Goal: Task Accomplishment & Management: Use online tool/utility

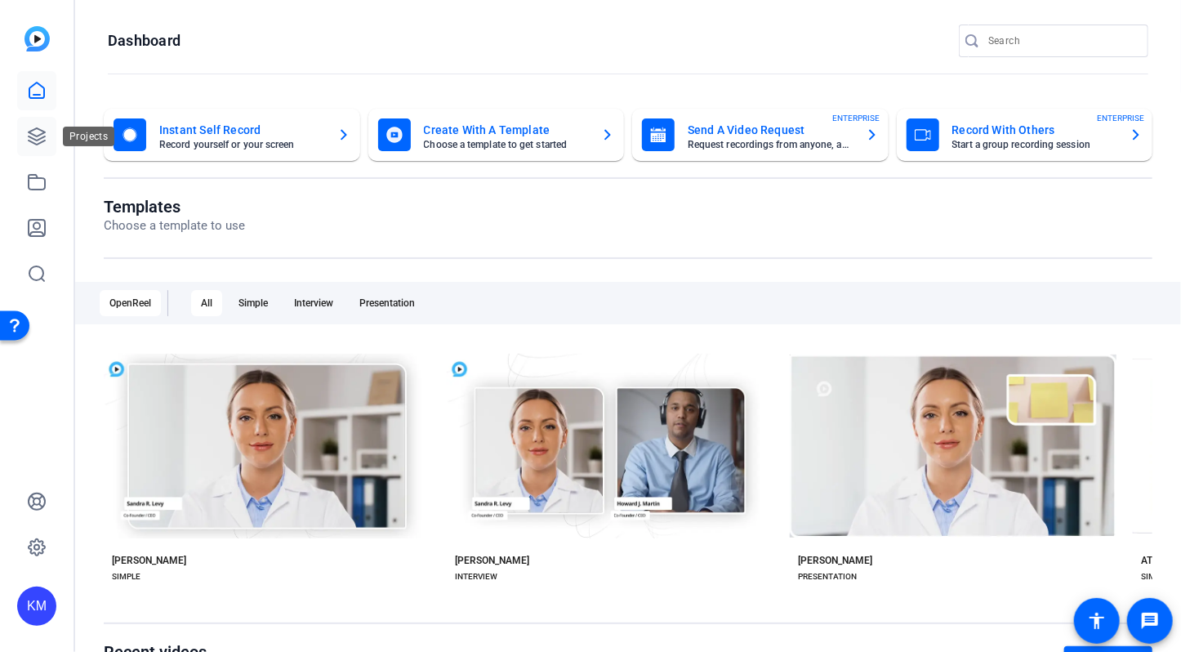
click at [34, 141] on icon at bounding box center [37, 137] width 20 height 20
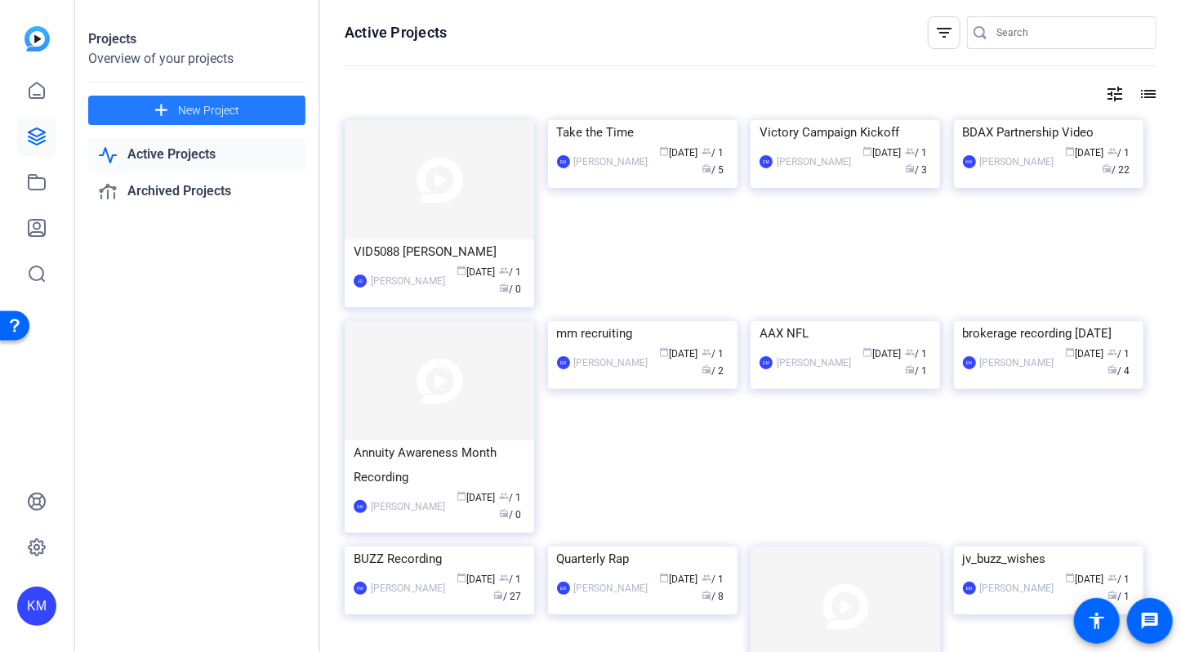
click at [211, 105] on span "New Project" at bounding box center [208, 110] width 61 height 17
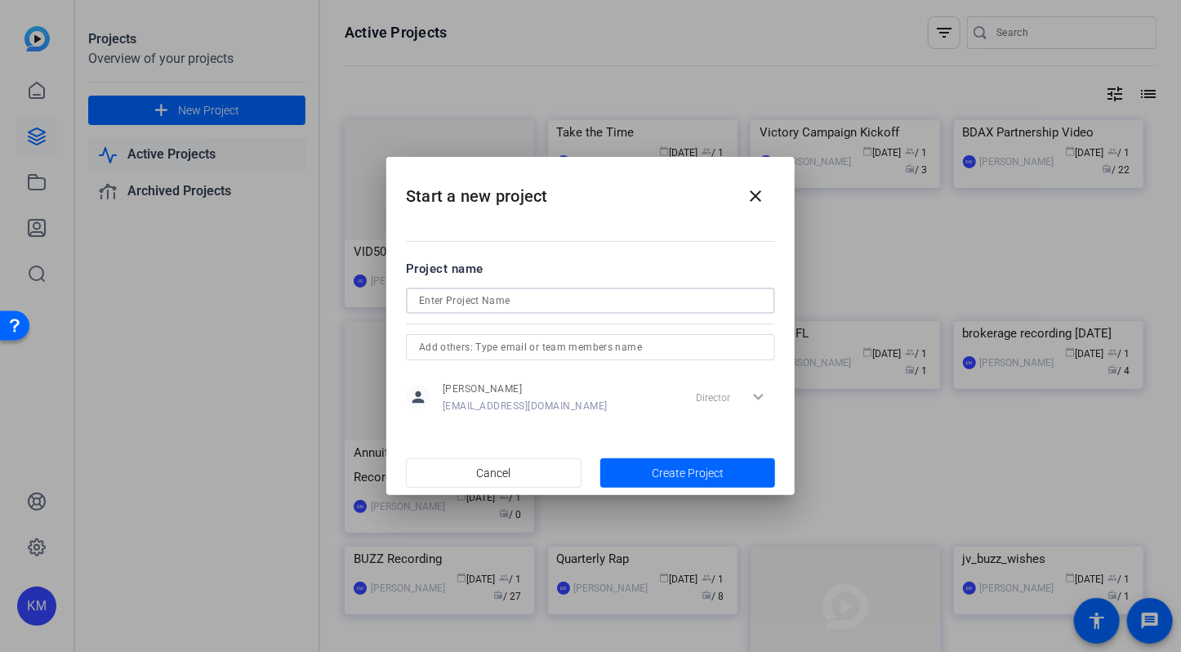
click at [493, 301] on input at bounding box center [590, 301] width 343 height 20
type input "R"
type input "Readiness - [PERSON_NAME]"
click at [651, 475] on span "button" at bounding box center [688, 472] width 176 height 39
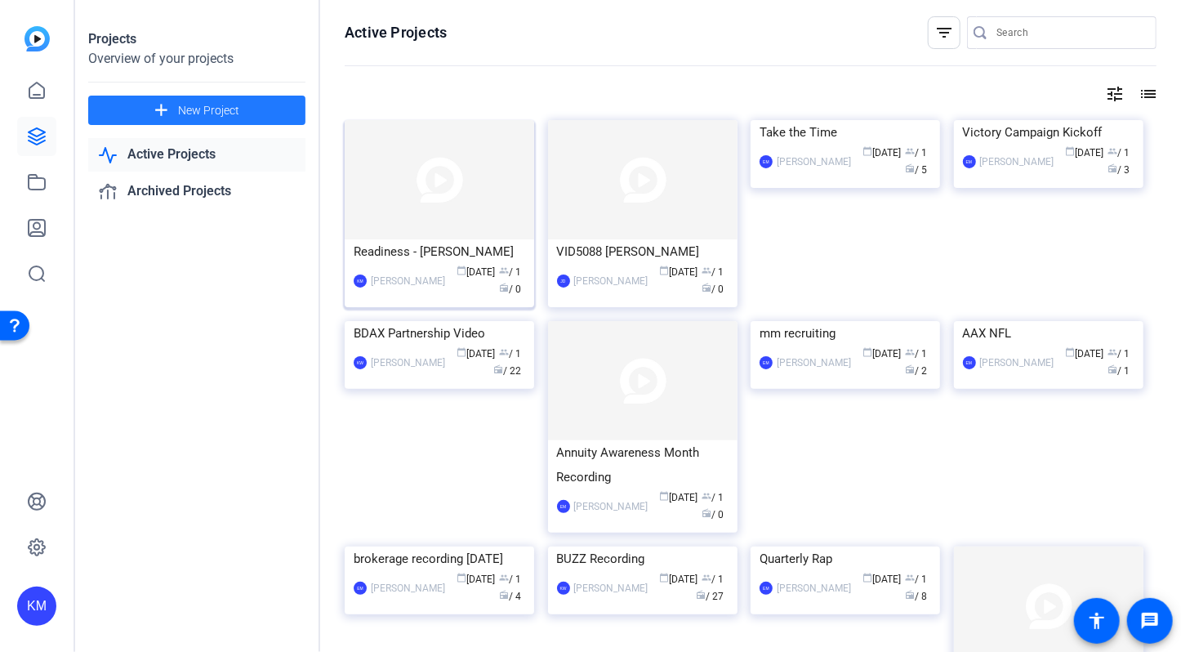
click at [448, 223] on img at bounding box center [440, 179] width 190 height 119
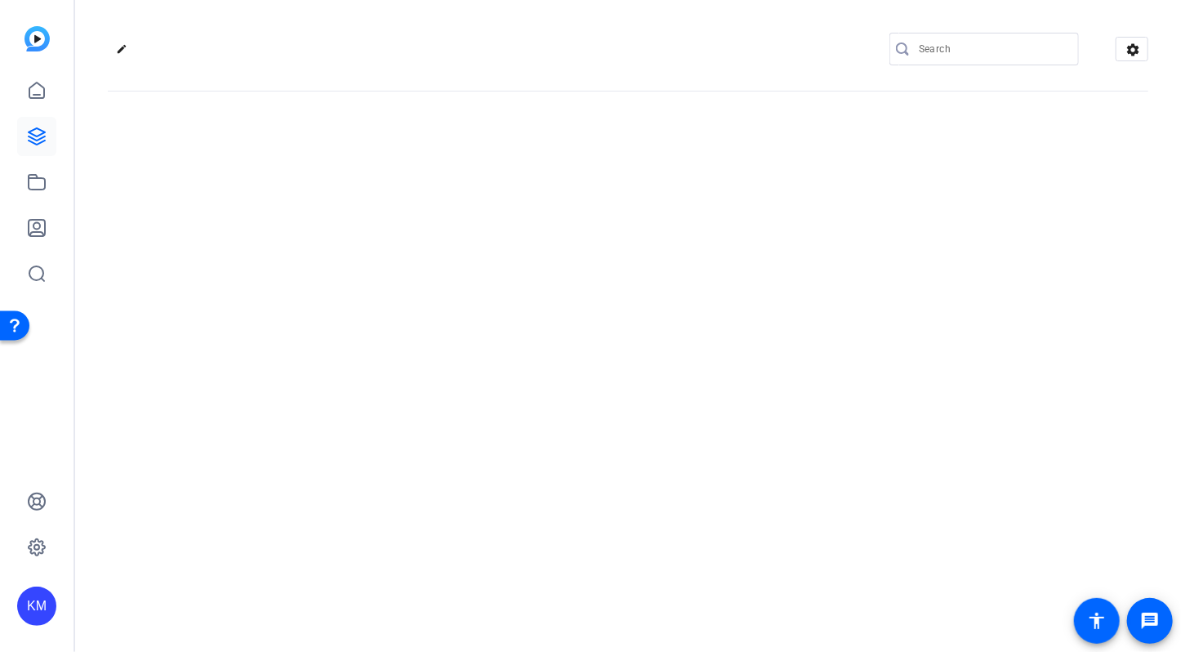
click at [448, 223] on div "edit settings" at bounding box center [628, 326] width 1106 height 652
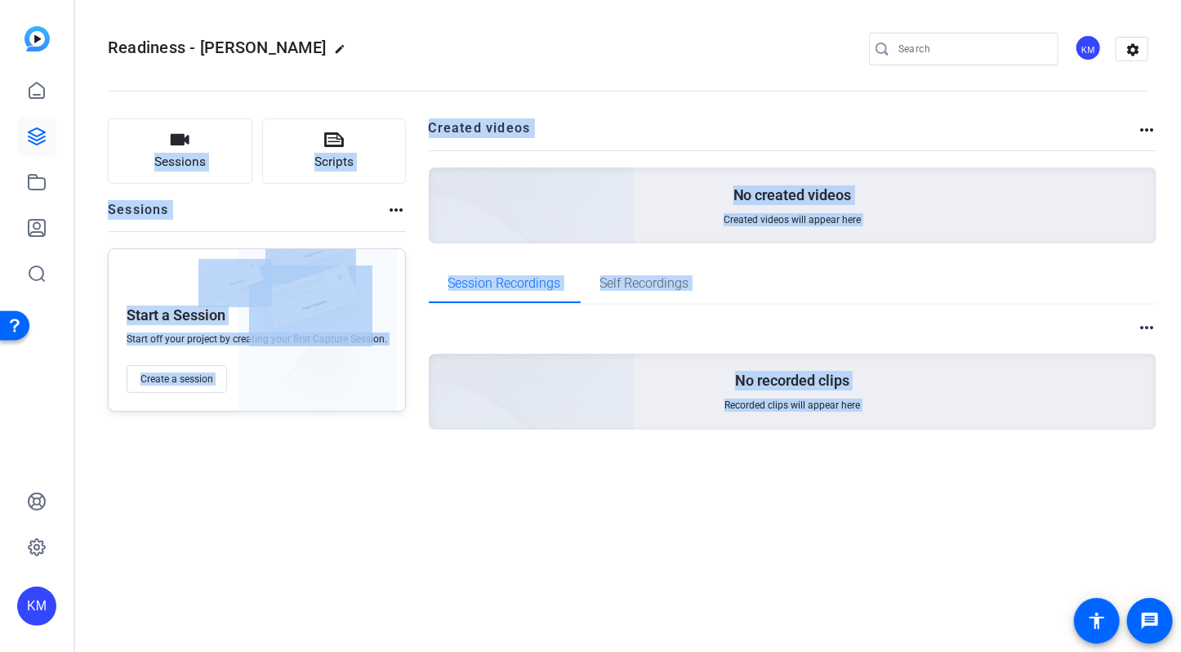
click at [406, 561] on div "Readiness - [PERSON_NAME] edit KM settings Sessions Scripts Sessions more_horiz…" at bounding box center [628, 326] width 1106 height 652
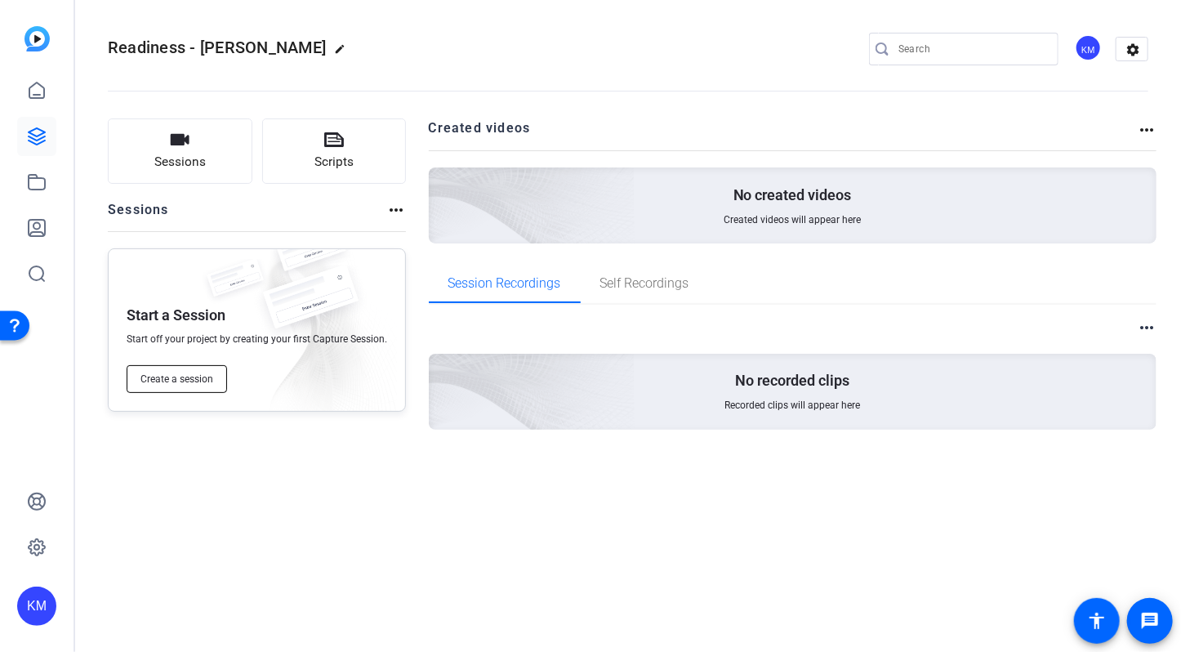
click at [187, 374] on span "Create a session" at bounding box center [176, 378] width 73 height 13
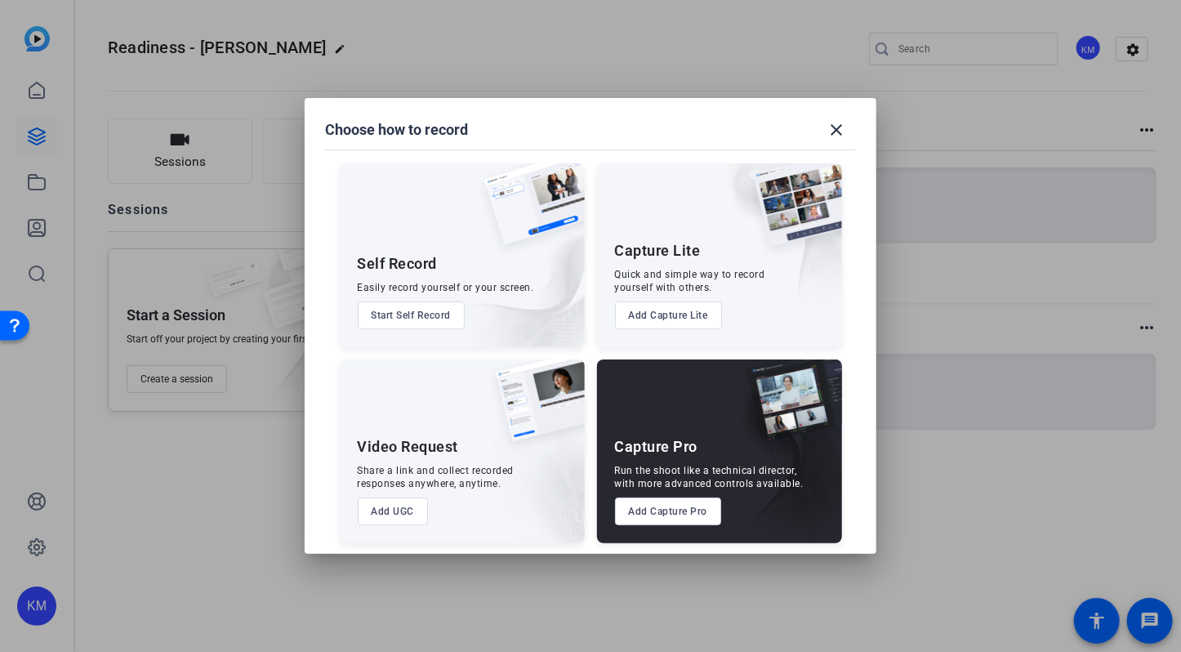
click at [675, 415] on div "Capture Pro Run the shoot like a technical director, with more advanced control…" at bounding box center [719, 451] width 245 height 184
click at [684, 511] on button "Add Capture Pro" at bounding box center [668, 511] width 107 height 28
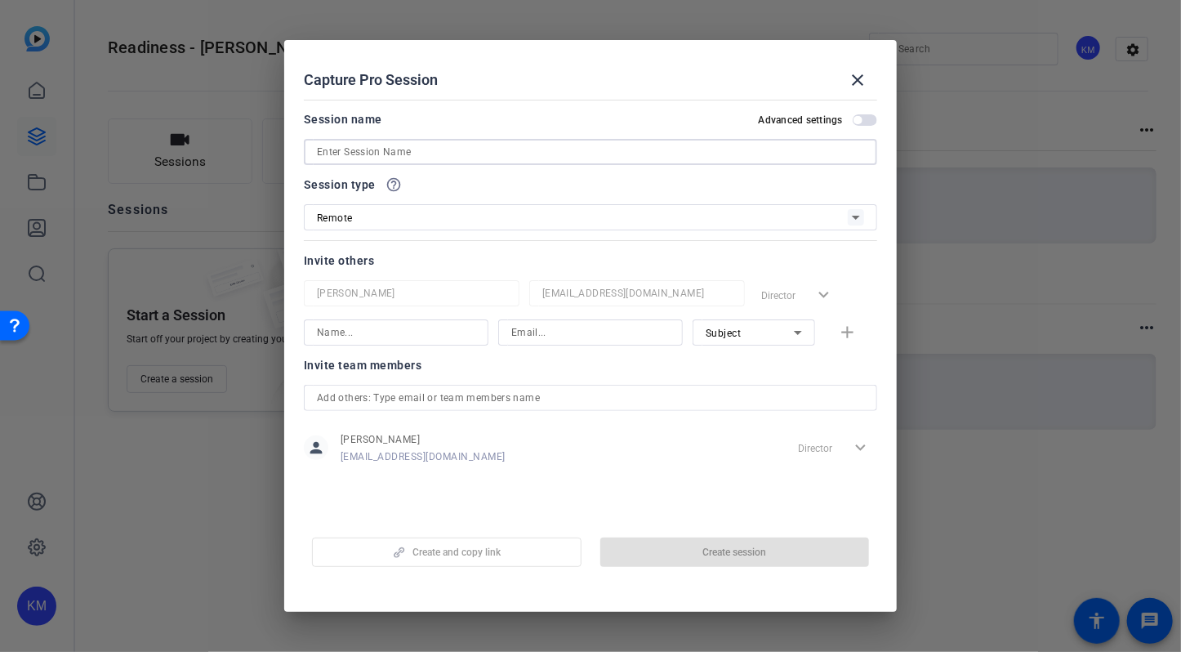
click at [356, 149] on input at bounding box center [590, 152] width 547 height 20
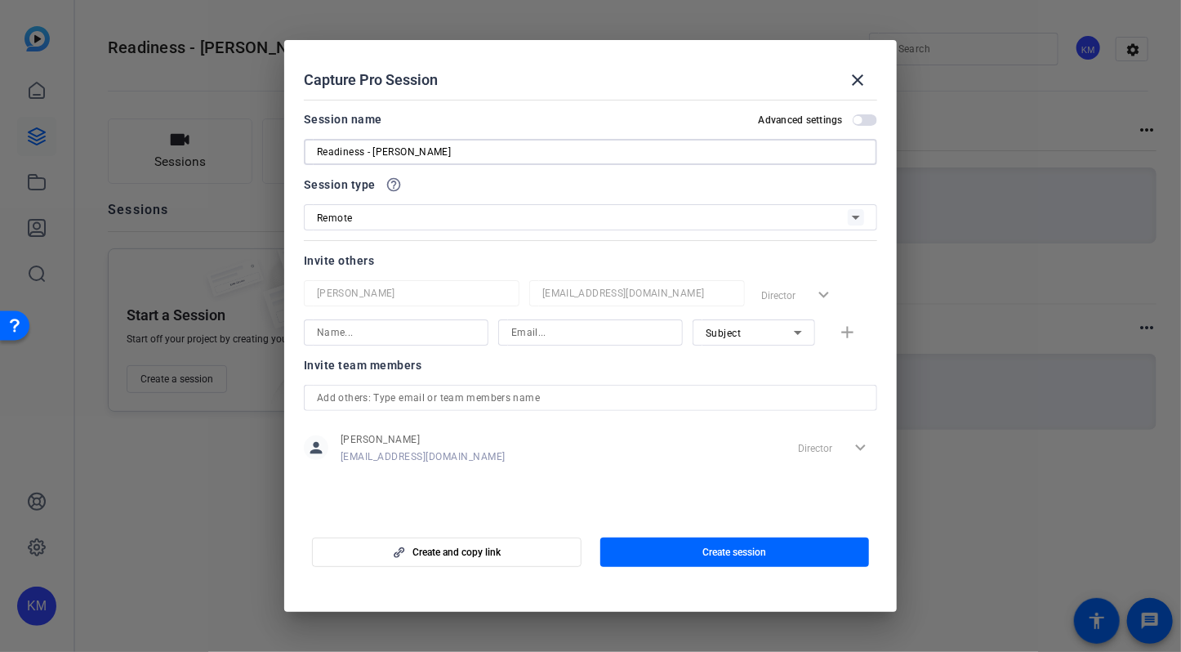
type input "Readiness - [PERSON_NAME]"
click at [415, 337] on input at bounding box center [396, 333] width 158 height 20
type input "[PERSON_NAME]"
click at [528, 329] on input at bounding box center [590, 333] width 158 height 20
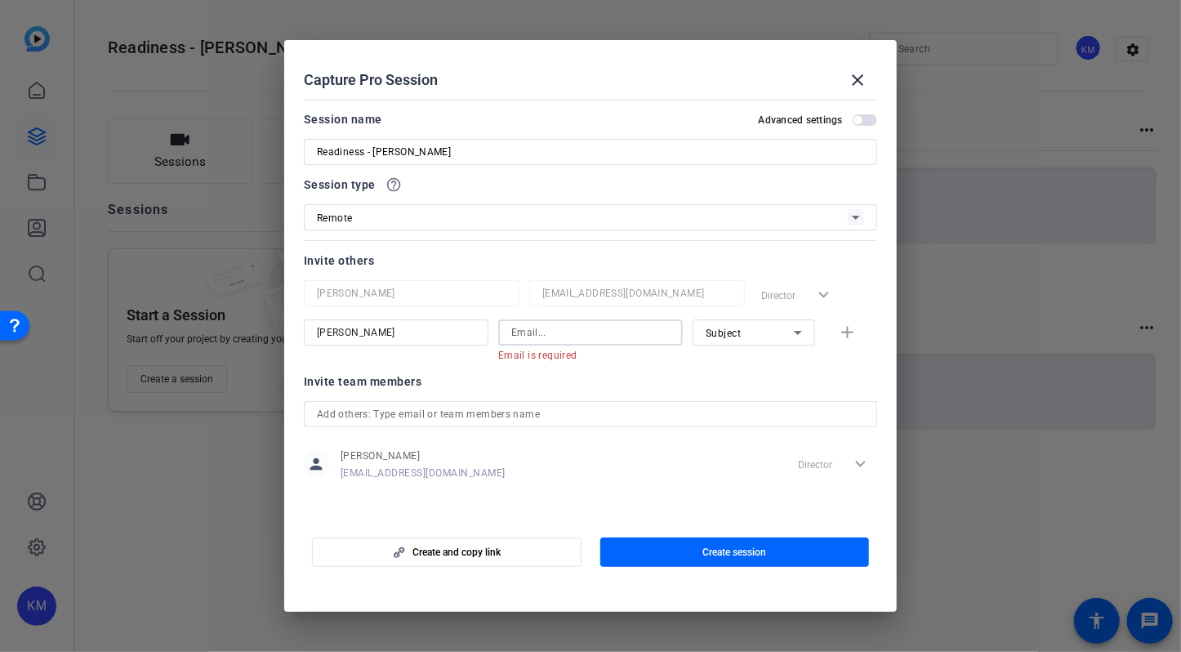
paste input "[EMAIL_ADDRESS][DOMAIN_NAME]"
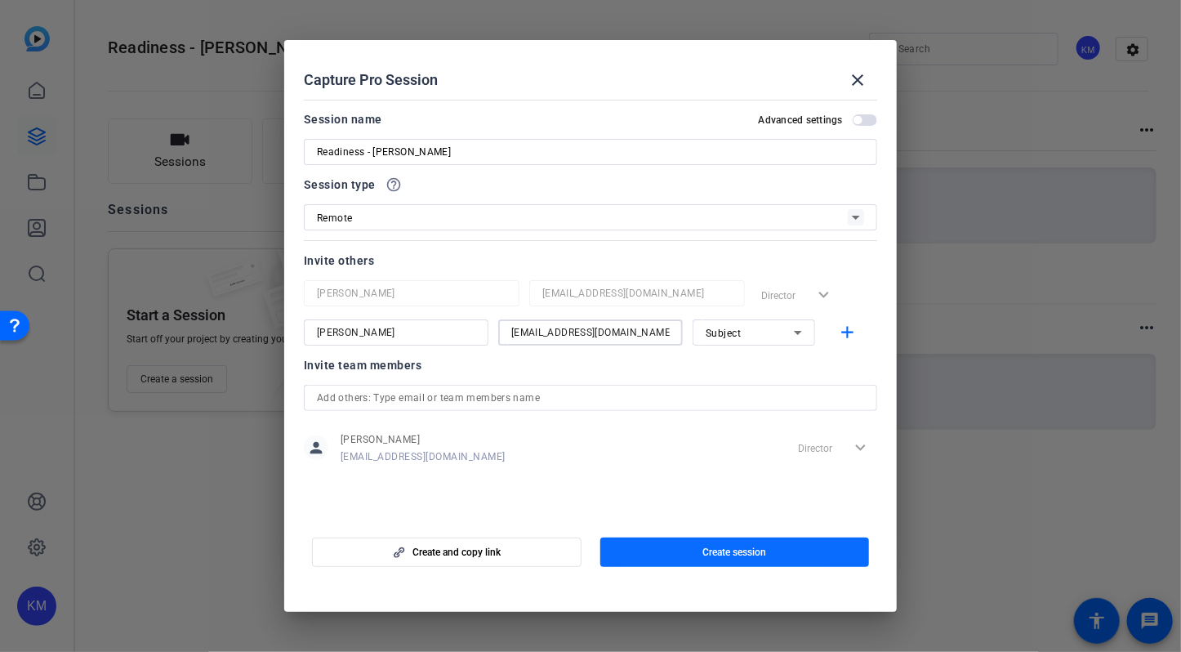
type input "[EMAIL_ADDRESS][DOMAIN_NAME]"
click at [773, 546] on span "button" at bounding box center [735, 552] width 270 height 39
